Goal: Transaction & Acquisition: Purchase product/service

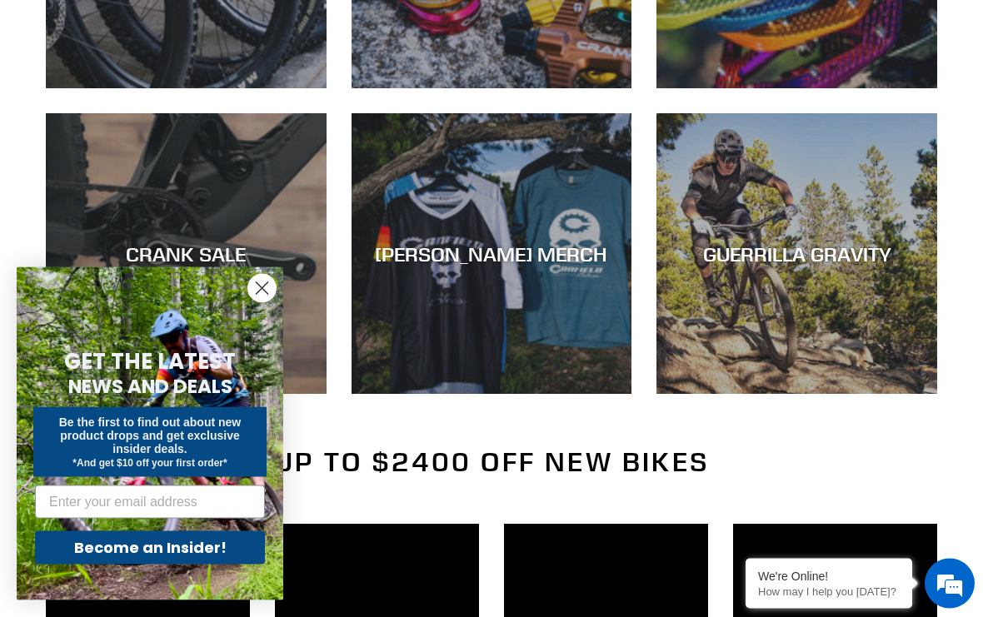
click at [266, 302] on circle "Close dialog" at bounding box center [261, 288] width 27 height 27
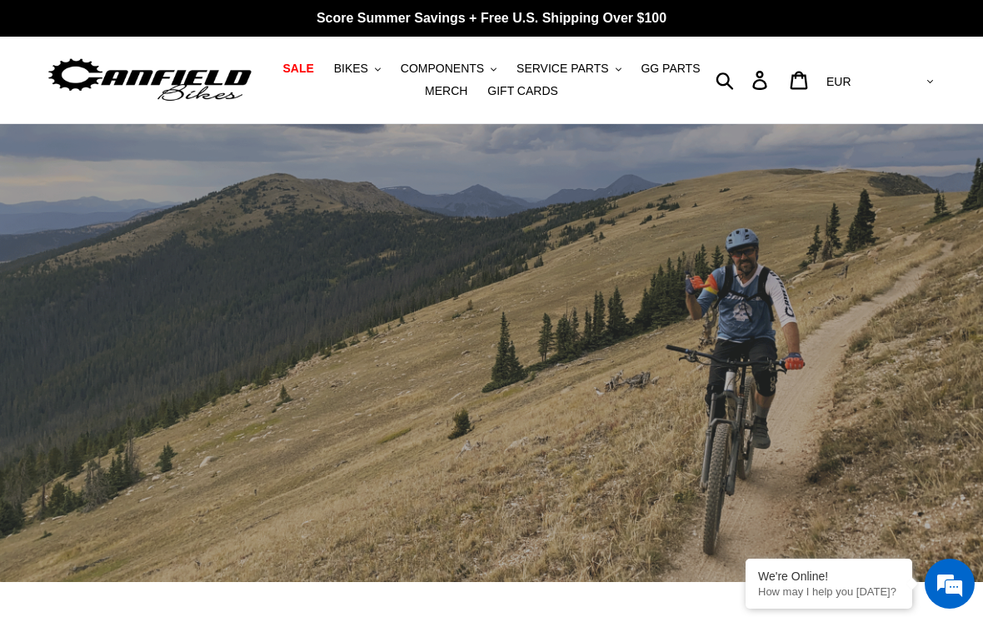
click at [381, 65] on button "BIKES .cls-1{fill:#231f20}" at bounding box center [357, 68] width 63 height 22
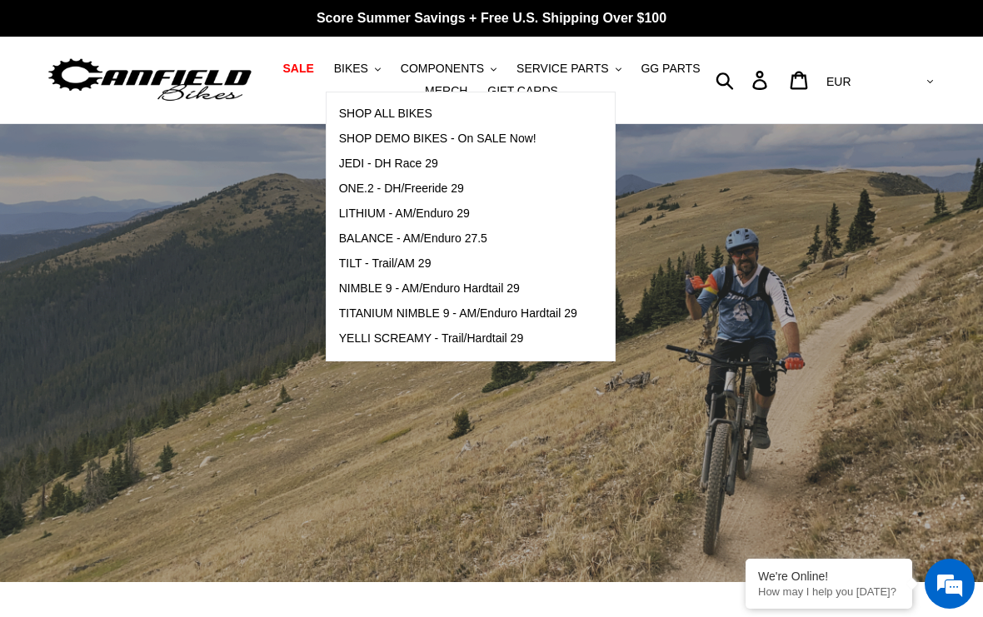
click at [373, 113] on span "SHOP ALL BIKES" at bounding box center [385, 114] width 93 height 14
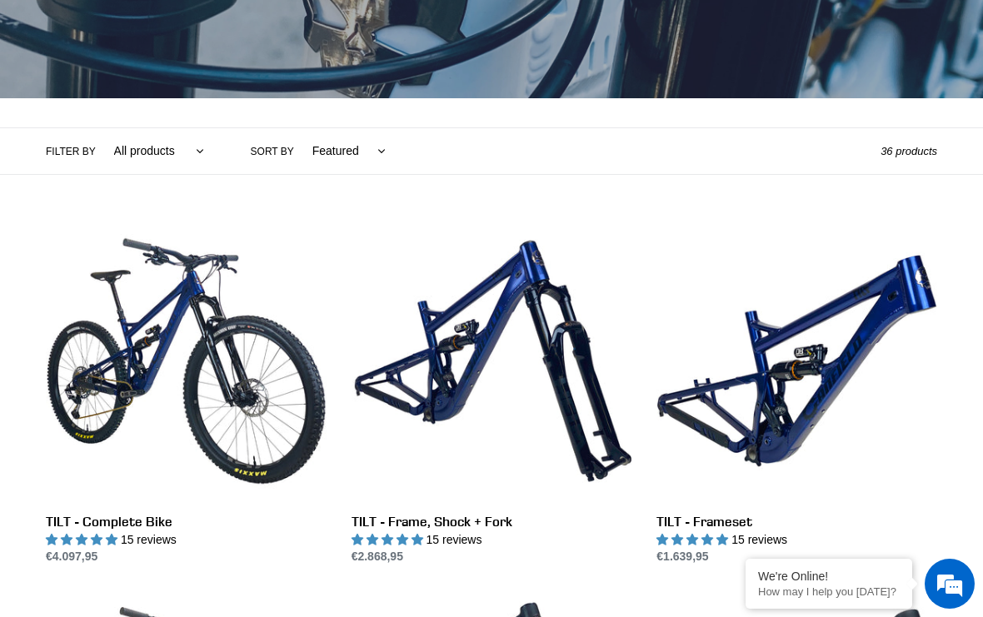
scroll to position [308, 0]
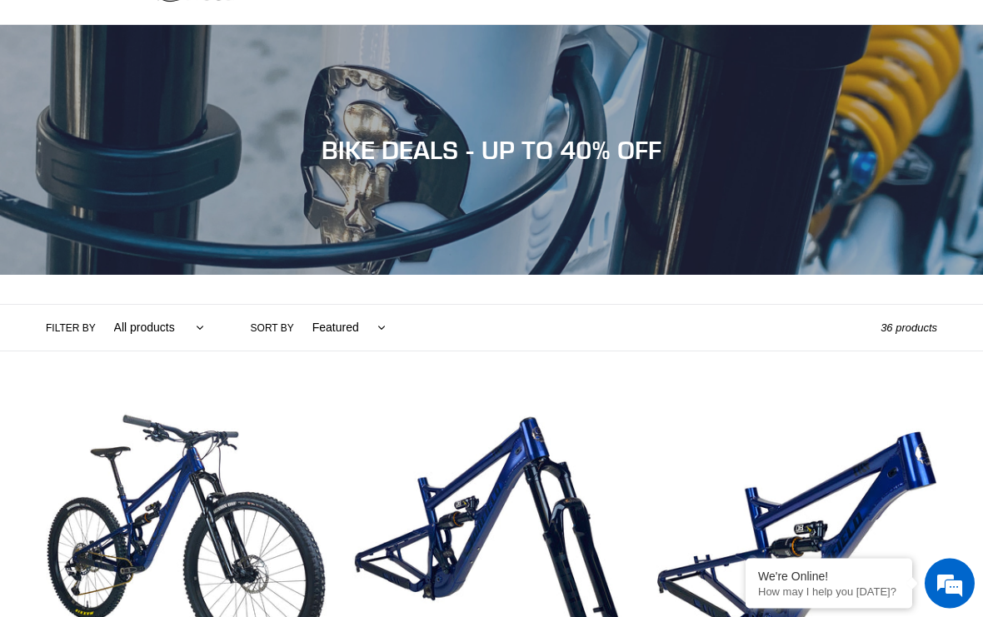
click at [377, 328] on select "Featured Best selling Alphabetically, A-Z Alphabetically, Z-A Price, low to hig…" at bounding box center [344, 329] width 95 height 46
select select "price-ascending"
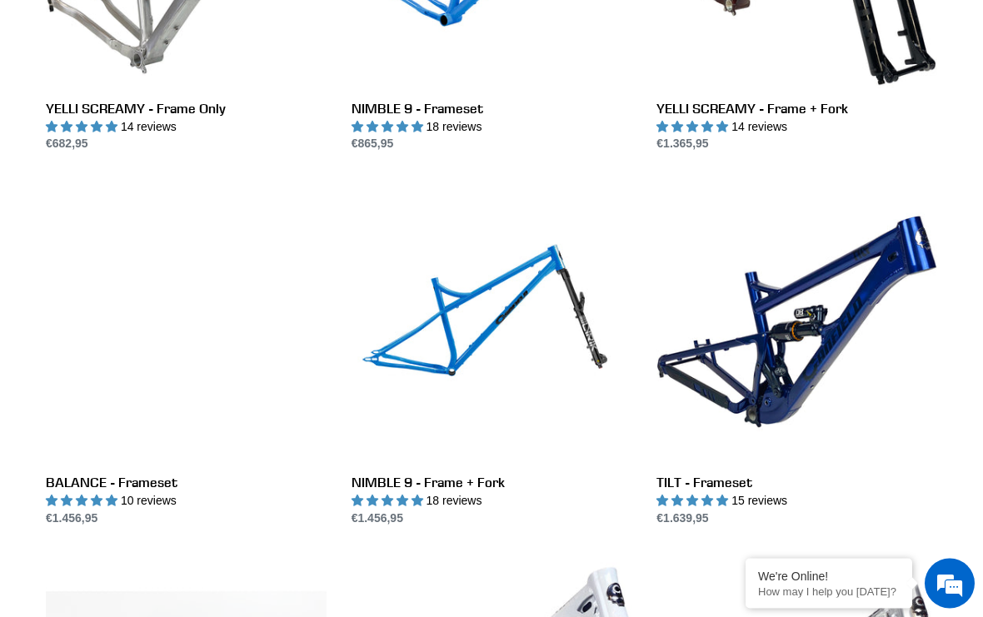
scroll to position [689, 0]
